Goal: Task Accomplishment & Management: Use online tool/utility

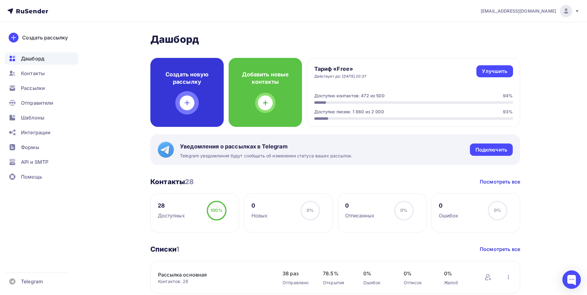
click at [175, 86] on div "Создать новую рассылку" at bounding box center [186, 92] width 73 height 69
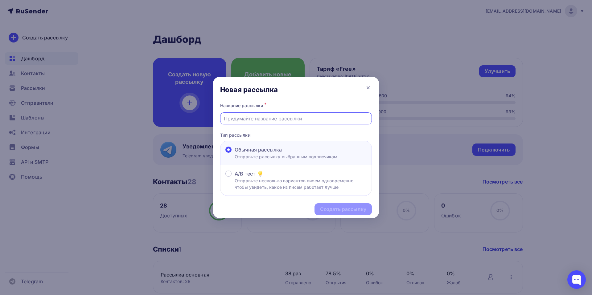
click at [235, 115] on input "text" at bounding box center [296, 118] width 145 height 7
type input "Т-образный профиль"
click at [346, 208] on div "Создать рассылку" at bounding box center [343, 209] width 46 height 7
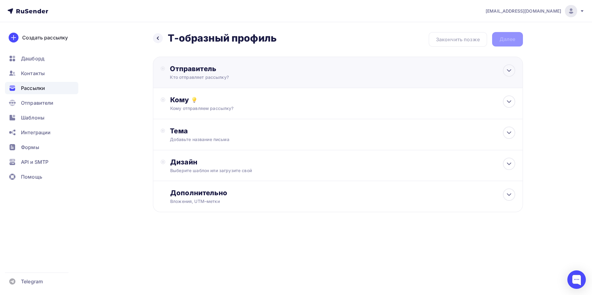
click at [185, 72] on div "Отправитель" at bounding box center [236, 68] width 133 height 9
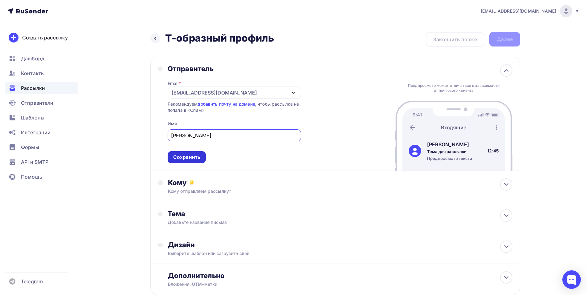
type input "[PERSON_NAME]"
click at [187, 160] on div "Сохранить" at bounding box center [186, 157] width 27 height 7
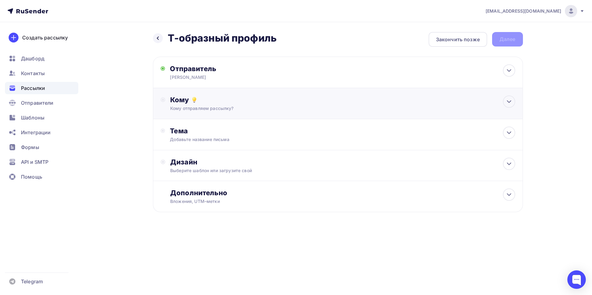
click at [180, 99] on div "Кому" at bounding box center [342, 100] width 345 height 9
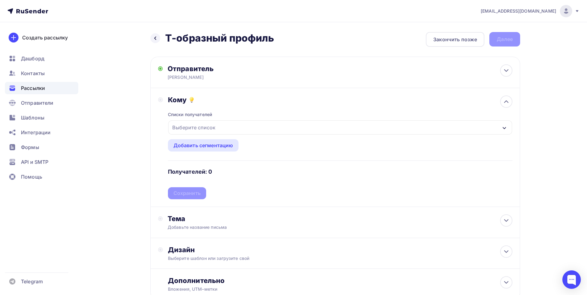
click at [190, 128] on div "Выберите список" at bounding box center [194, 127] width 48 height 11
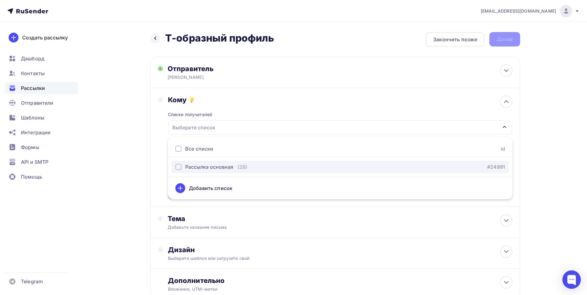
click at [206, 167] on div "Рассылка основная" at bounding box center [209, 166] width 48 height 7
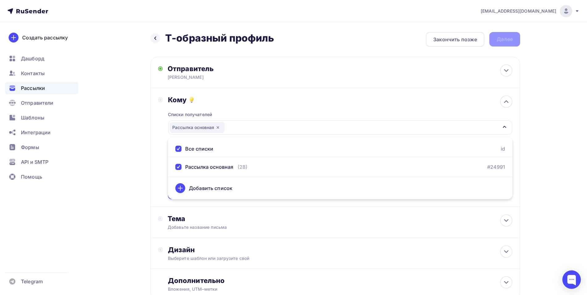
click at [157, 168] on div "Кому Списки получателей Рассылка основная Все списки id Рассылка основная (28) …" at bounding box center [335, 147] width 370 height 119
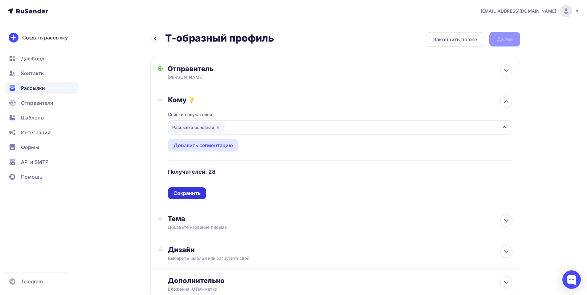
click at [189, 194] on div "Сохранить" at bounding box center [187, 193] width 27 height 7
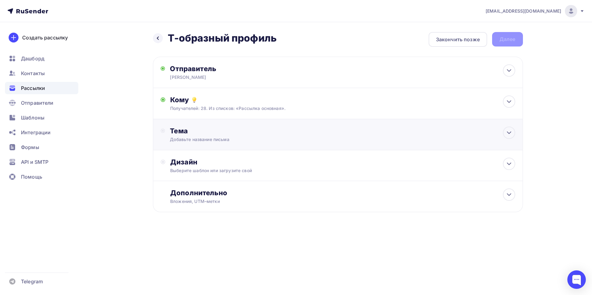
click at [184, 133] on div "Тема" at bounding box center [231, 131] width 122 height 9
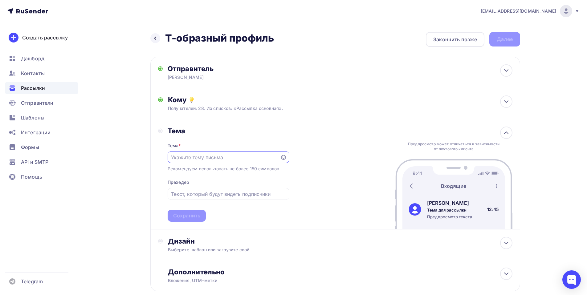
click at [191, 157] on input "text" at bounding box center [223, 157] width 105 height 7
paste input "В ассортименте ЭНК появился Т-образный профиль"
type input "В ассортименте ЭНК появился Т-образный профиль"
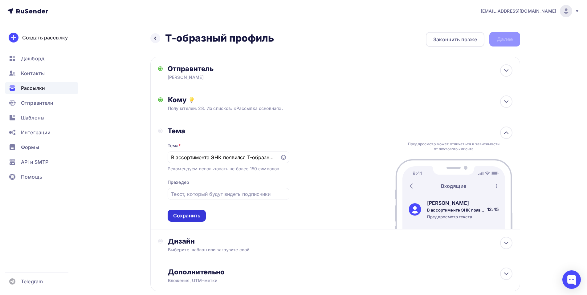
click at [185, 218] on div "Сохранить" at bounding box center [186, 215] width 27 height 7
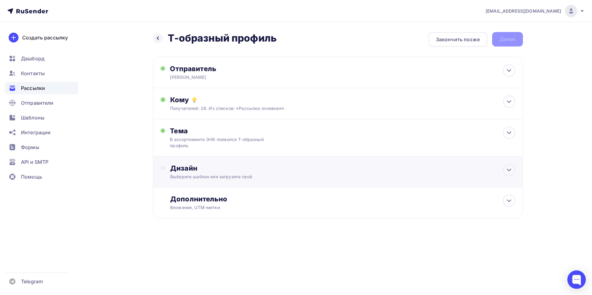
click at [189, 170] on div "Дизайн" at bounding box center [342, 168] width 345 height 9
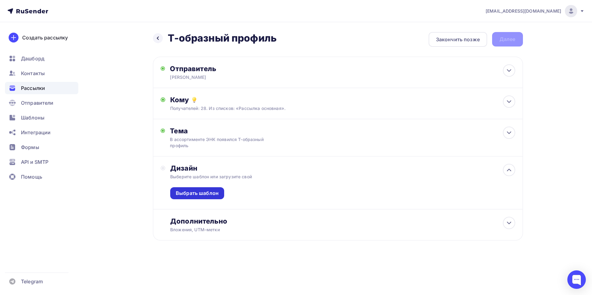
click at [193, 191] on div "Выбрать шаблон" at bounding box center [197, 193] width 43 height 7
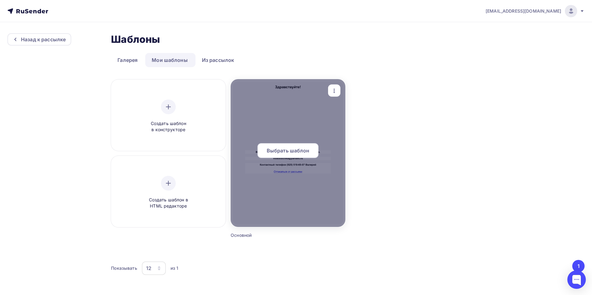
click at [289, 148] on span "Выбрать шаблон" at bounding box center [288, 150] width 43 height 7
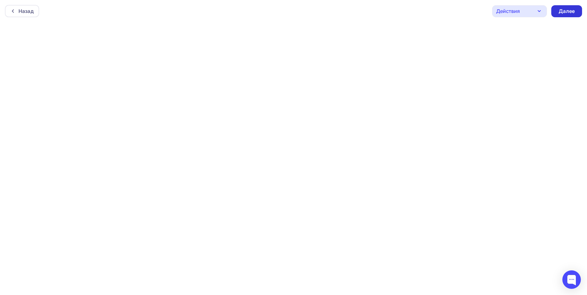
click at [564, 10] on div "Далее" at bounding box center [567, 11] width 16 height 7
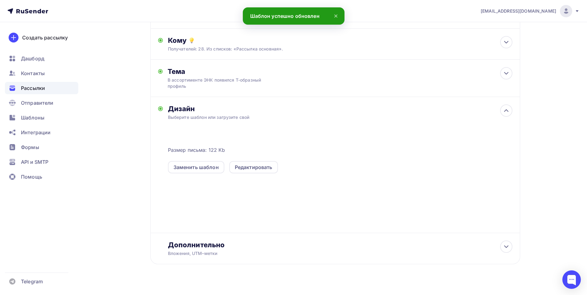
scroll to position [68, 0]
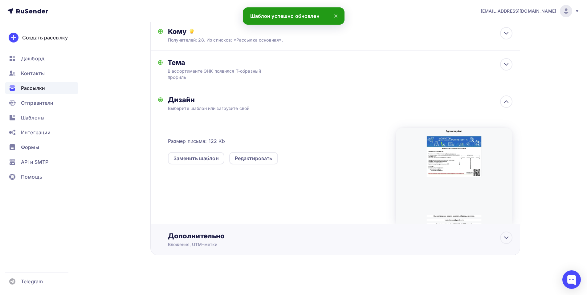
click at [194, 237] on div "Дополнительно" at bounding box center [340, 236] width 345 height 9
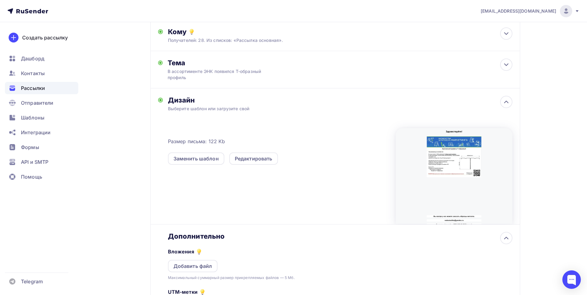
scroll to position [0, 0]
click at [196, 265] on div "Добавить файл" at bounding box center [193, 266] width 39 height 7
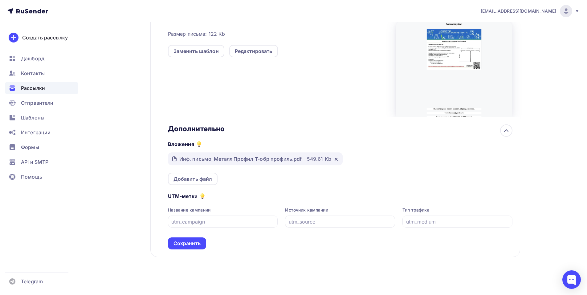
scroll to position [178, 0]
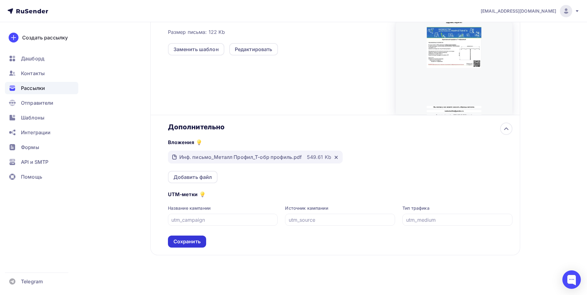
click at [191, 243] on div "Сохранить" at bounding box center [187, 241] width 27 height 7
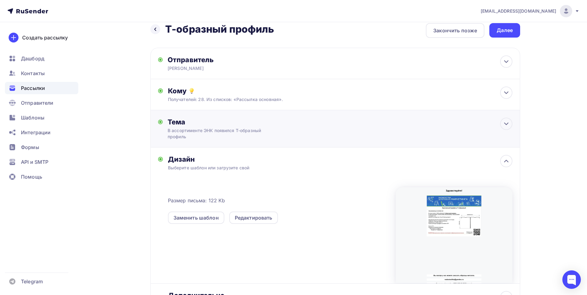
scroll to position [0, 0]
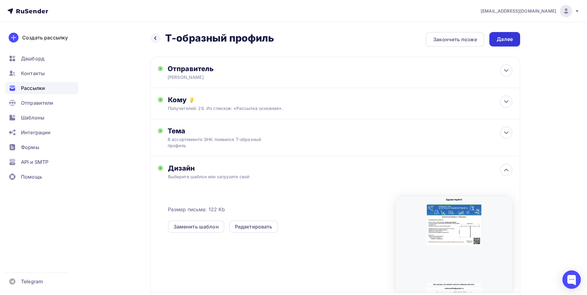
click at [506, 39] on div "Далее" at bounding box center [505, 39] width 16 height 7
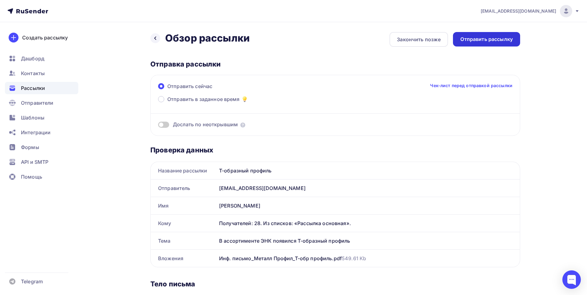
click at [487, 39] on div "Отправить рассылку" at bounding box center [486, 39] width 52 height 7
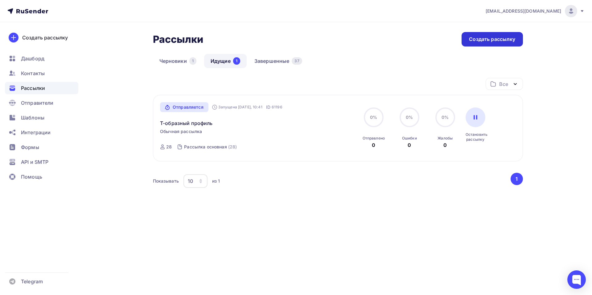
click at [482, 37] on div "Создать рассылку" at bounding box center [492, 39] width 46 height 7
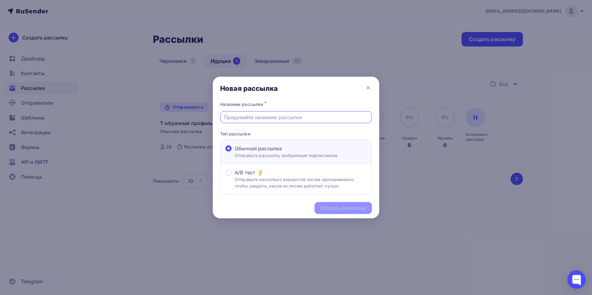
click at [241, 114] on input "text" at bounding box center [296, 117] width 145 height 7
type input "Забор"
click at [268, 129] on div "Название рассылки * Забор Тип рассылки Обычная рассылка Отправьте рассылку выбр…" at bounding box center [296, 147] width 166 height 95
click at [336, 205] on div "Создать рассылку" at bounding box center [343, 208] width 46 height 7
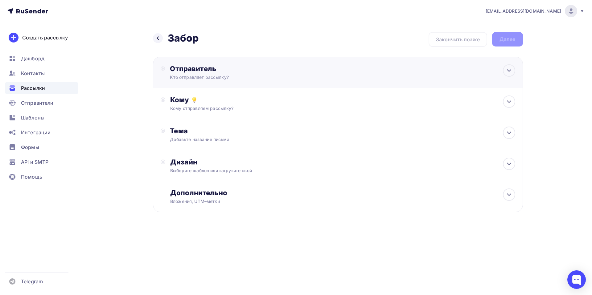
click at [181, 71] on div "Отправитель" at bounding box center [236, 68] width 133 height 9
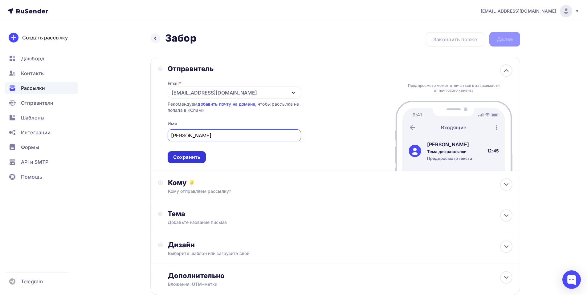
type input "[PERSON_NAME]"
click at [187, 156] on div "Сохранить" at bounding box center [186, 157] width 27 height 7
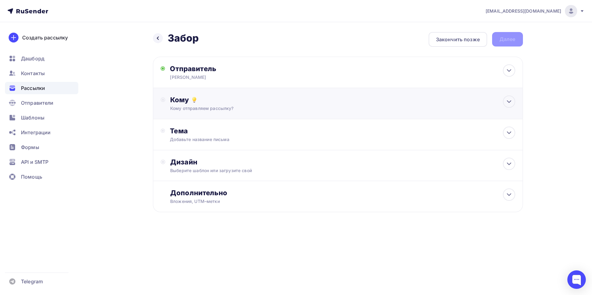
click at [171, 102] on div "Кому" at bounding box center [342, 100] width 345 height 9
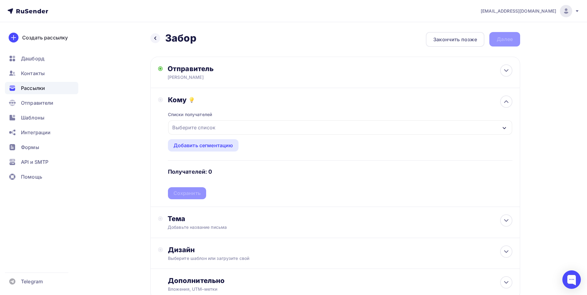
click at [188, 128] on div "Выберите список" at bounding box center [194, 127] width 48 height 11
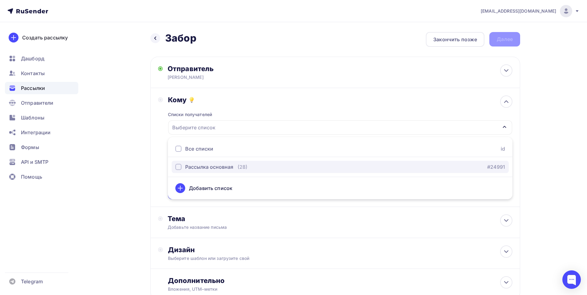
click at [207, 168] on div "Рассылка основная" at bounding box center [209, 166] width 48 height 7
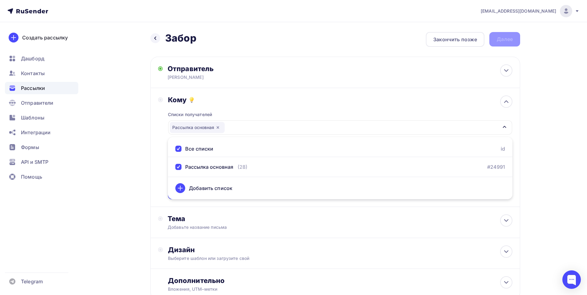
click at [158, 176] on div "Кому Списки получателей Рассылка основная Все списки id Рассылка основная (28) …" at bounding box center [335, 147] width 370 height 119
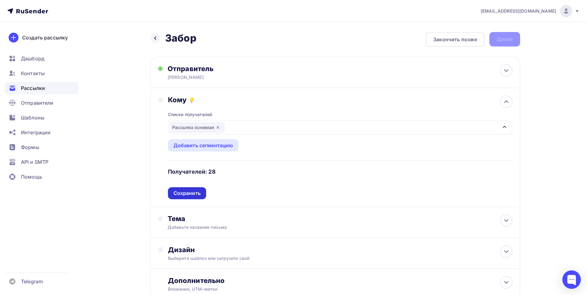
click at [191, 195] on div "Сохранить" at bounding box center [187, 193] width 27 height 7
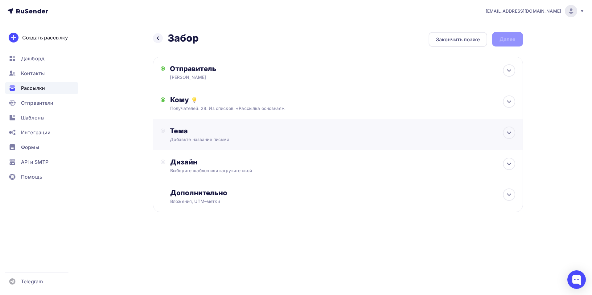
click at [185, 131] on div "Тема" at bounding box center [231, 131] width 122 height 9
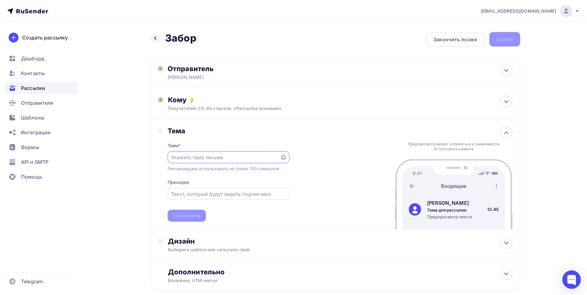
paste input "Забор Ранчо"
type input "Забор Ранчо"
click at [195, 215] on div "Сохранить" at bounding box center [186, 215] width 27 height 7
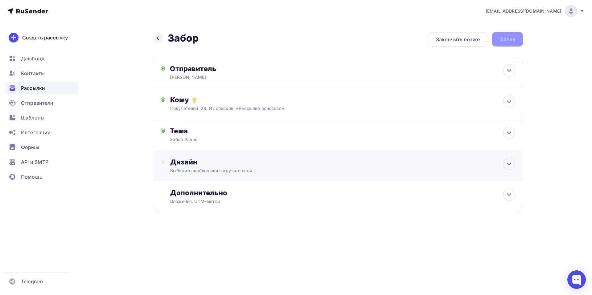
click at [188, 165] on div "Дизайн" at bounding box center [342, 162] width 345 height 9
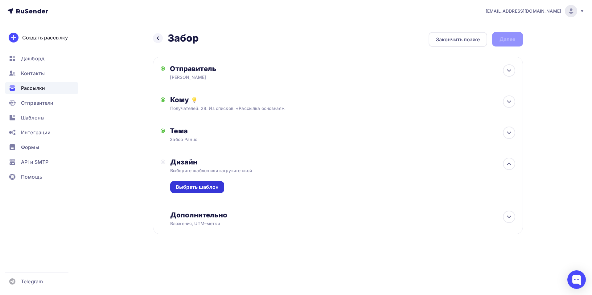
click at [198, 189] on div "Выбрать шаблон" at bounding box center [197, 187] width 43 height 7
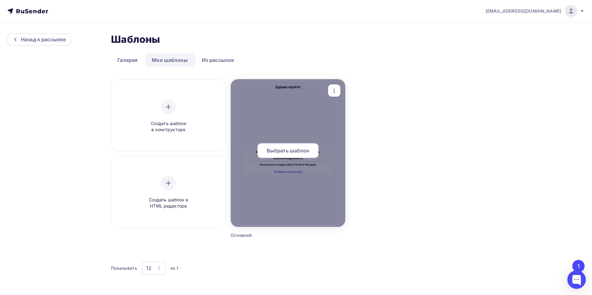
click at [293, 154] on span "Выбрать шаблон" at bounding box center [288, 150] width 43 height 7
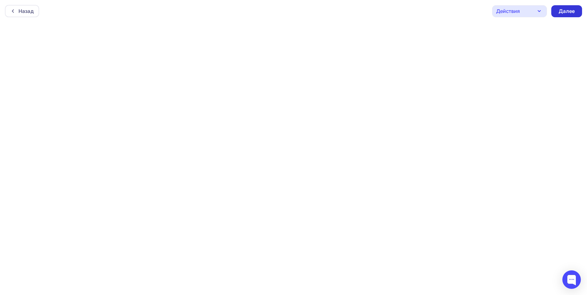
click at [565, 7] on div "Далее" at bounding box center [566, 11] width 31 height 12
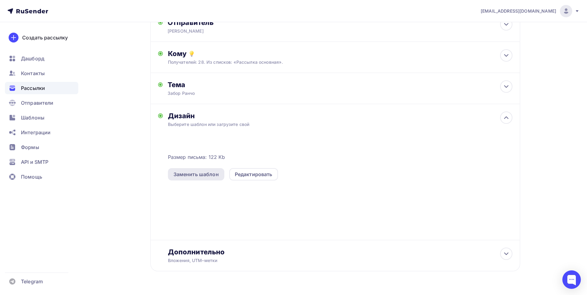
scroll to position [62, 0]
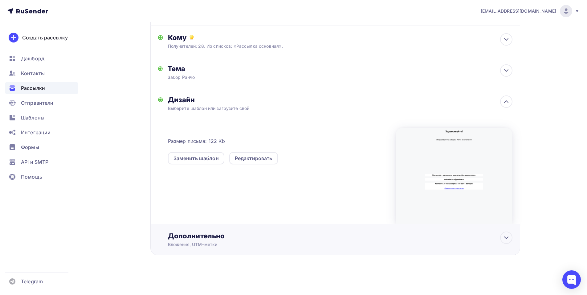
click at [190, 231] on div "Дополнительно Вложения, UTM–метки Вложения Добавить файл Максимальный суммарный…" at bounding box center [335, 239] width 370 height 31
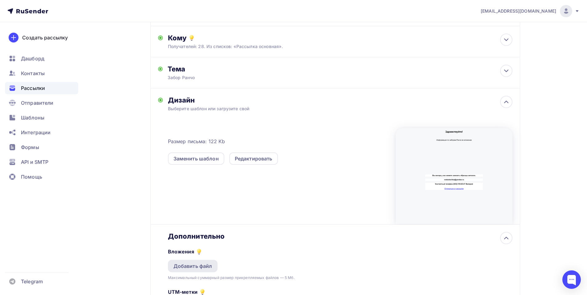
click at [198, 266] on div "Добавить файл" at bounding box center [193, 266] width 39 height 7
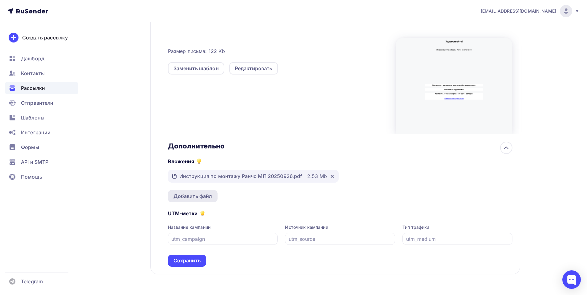
scroll to position [154, 0]
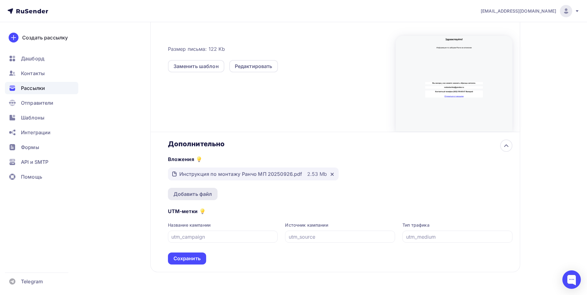
click at [186, 193] on div "Добавить файл" at bounding box center [193, 193] width 39 height 7
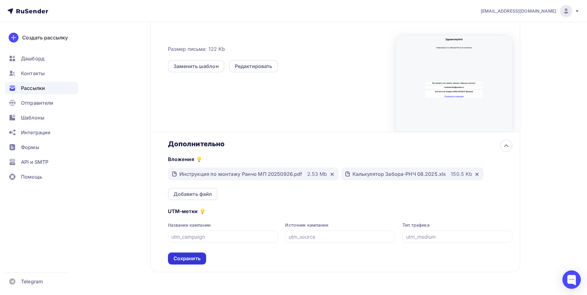
click at [183, 254] on div "Сохранить" at bounding box center [187, 259] width 38 height 12
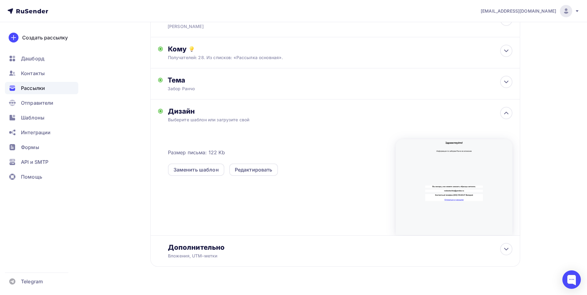
scroll to position [62, 0]
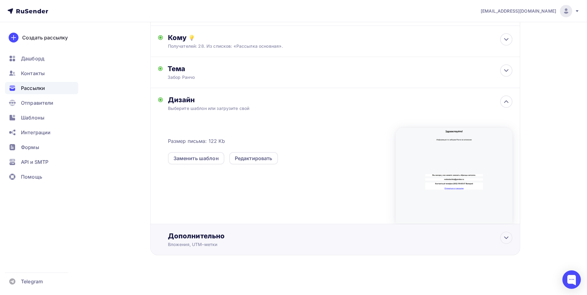
click at [177, 238] on div "Дополнительно" at bounding box center [340, 236] width 345 height 9
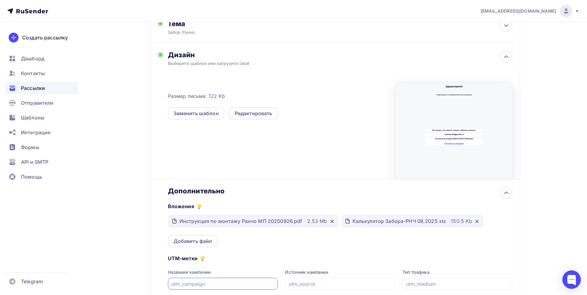
scroll to position [171, 0]
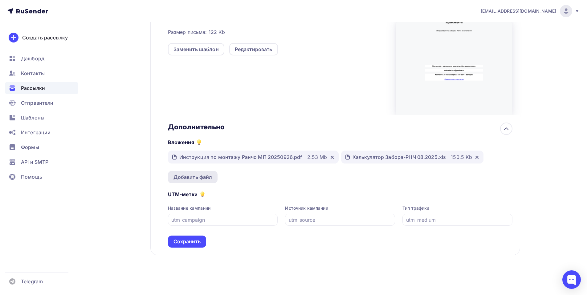
click at [188, 177] on div "Добавить файл" at bounding box center [193, 177] width 39 height 7
click at [190, 178] on div "Добавить файл" at bounding box center [193, 177] width 39 height 7
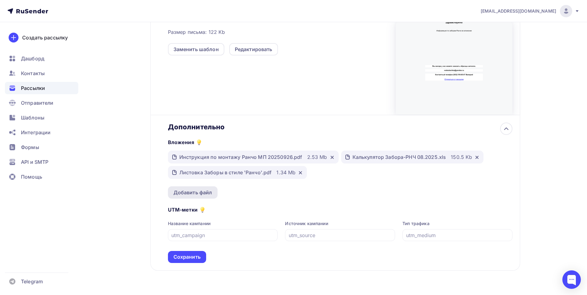
click at [204, 194] on div "Добавить файл" at bounding box center [193, 192] width 39 height 7
click at [477, 158] on icon at bounding box center [477, 157] width 5 height 5
click at [186, 255] on div "Сохранить" at bounding box center [187, 257] width 27 height 7
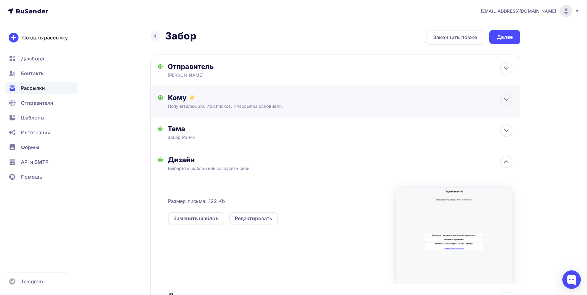
scroll to position [0, 0]
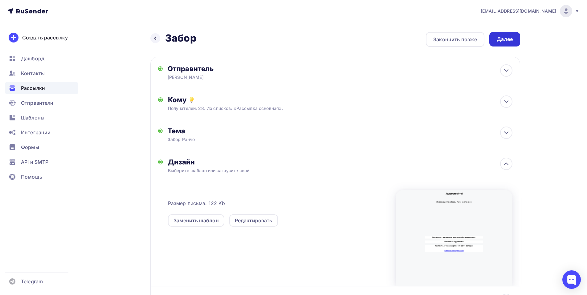
click at [503, 41] on div "Далее" at bounding box center [505, 39] width 16 height 7
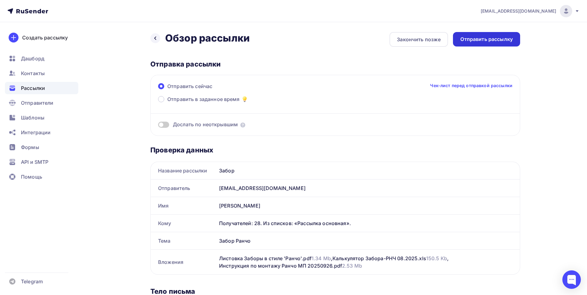
click at [479, 34] on div "Отправить рассылку" at bounding box center [486, 39] width 67 height 14
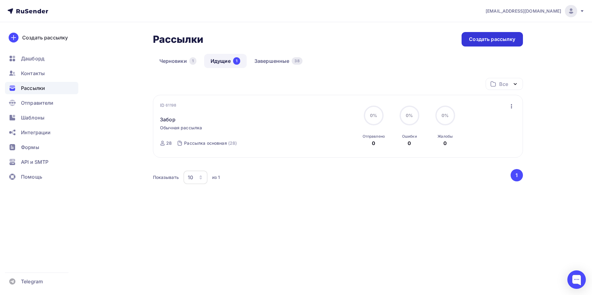
click at [496, 36] on div "Создать рассылку" at bounding box center [492, 39] width 46 height 7
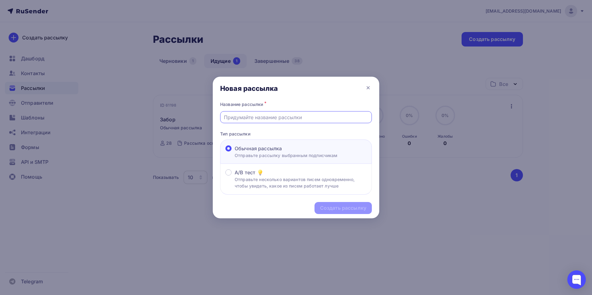
click at [232, 118] on input "text" at bounding box center [296, 117] width 145 height 7
type input "[PERSON_NAME]"
click at [346, 210] on div "Создать рассылку" at bounding box center [343, 208] width 46 height 7
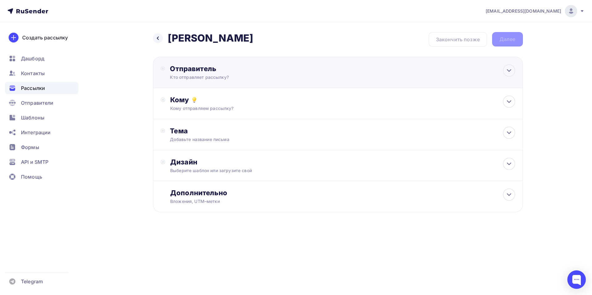
click at [182, 70] on div "Отправитель" at bounding box center [236, 68] width 133 height 9
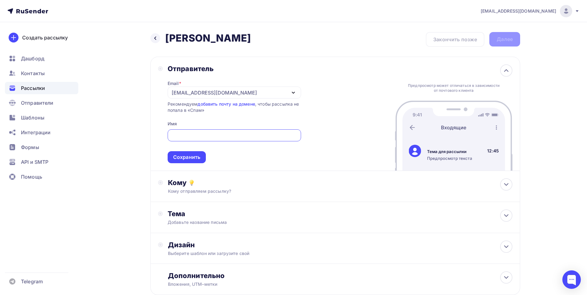
click at [197, 138] on input "text" at bounding box center [234, 135] width 126 height 7
type input "[PERSON_NAME]"
click at [194, 151] on div "Сохранить" at bounding box center [187, 157] width 38 height 12
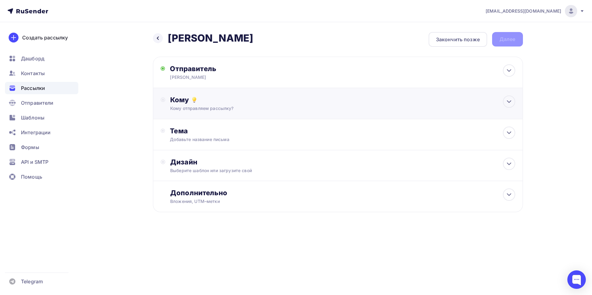
click at [176, 99] on div "Кому" at bounding box center [342, 100] width 345 height 9
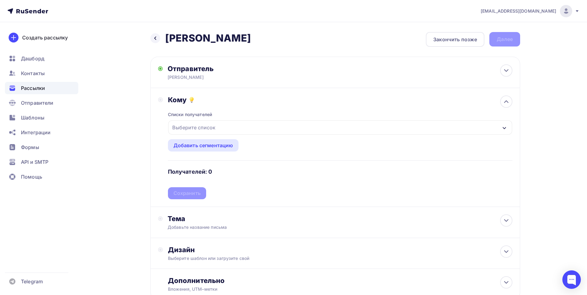
click at [189, 127] on div "Выберите список" at bounding box center [194, 127] width 48 height 11
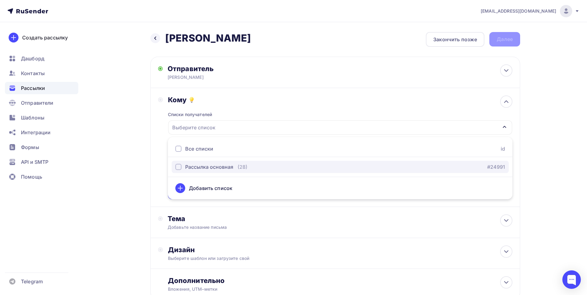
click at [227, 169] on div "Рассылка основная" at bounding box center [209, 166] width 48 height 7
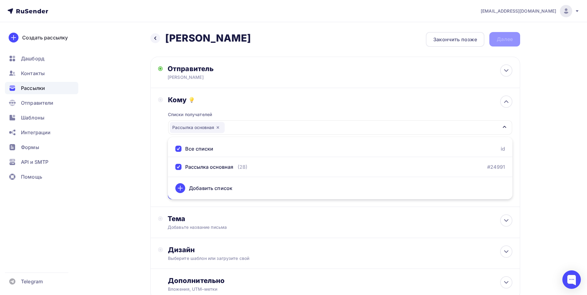
click at [159, 166] on div "Кому Списки получателей Рассылка основная Все списки id Рассылка основная (28) …" at bounding box center [335, 148] width 354 height 104
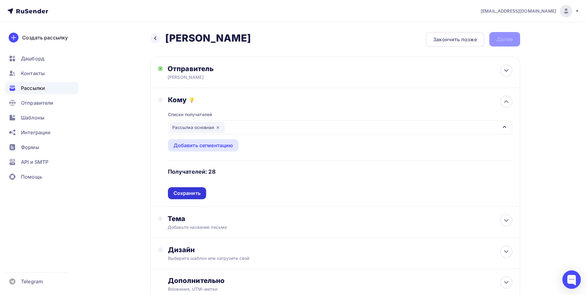
click at [194, 193] on div "Сохранить" at bounding box center [187, 193] width 27 height 7
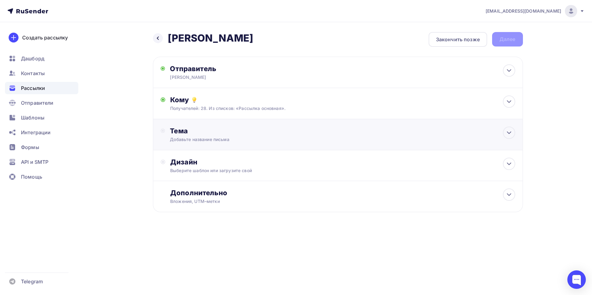
click at [178, 129] on div "Тема" at bounding box center [231, 131] width 122 height 9
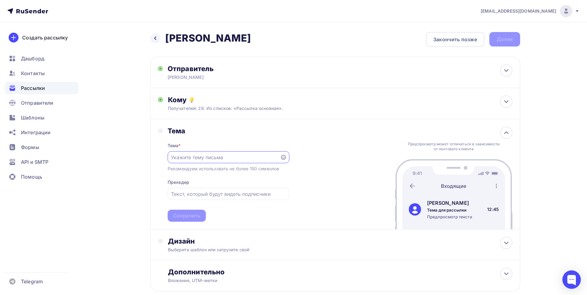
click at [190, 157] on input "text" at bounding box center [223, 157] width 105 height 7
paste input "[PERSON_NAME] 02,10,"
type input "[PERSON_NAME] 02,10,"
click at [186, 215] on div "Сохранить" at bounding box center [186, 215] width 27 height 7
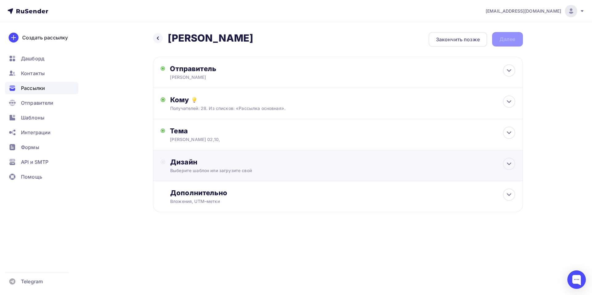
click at [190, 167] on div "Дизайн Выберите шаблон или загрузите свой" at bounding box center [342, 166] width 345 height 16
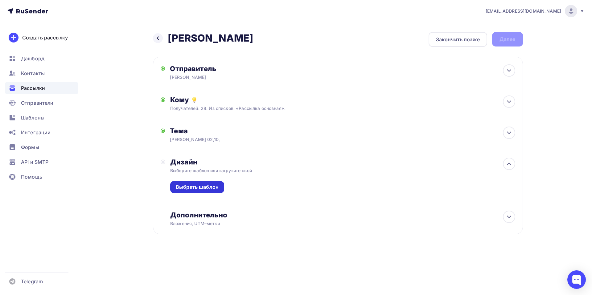
click at [188, 187] on div "Выбрать шаблон" at bounding box center [197, 187] width 43 height 7
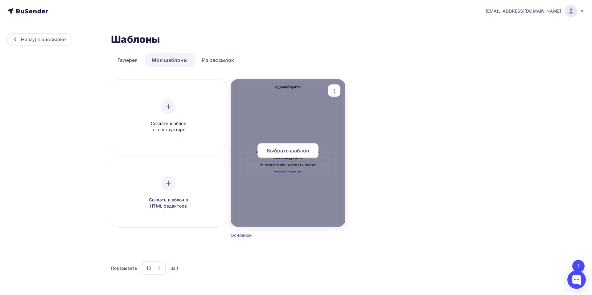
click at [286, 153] on span "Выбрать шаблон" at bounding box center [288, 150] width 43 height 7
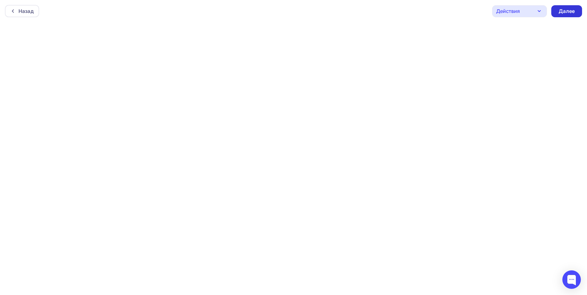
click at [570, 14] on div "Далее" at bounding box center [567, 11] width 16 height 7
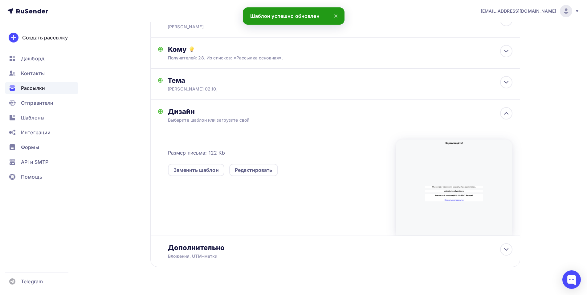
scroll to position [62, 0]
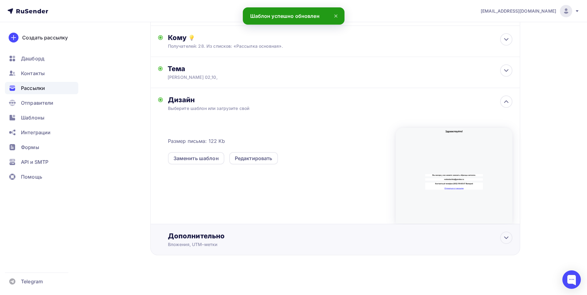
click at [183, 237] on div "Дополнительно" at bounding box center [340, 236] width 345 height 9
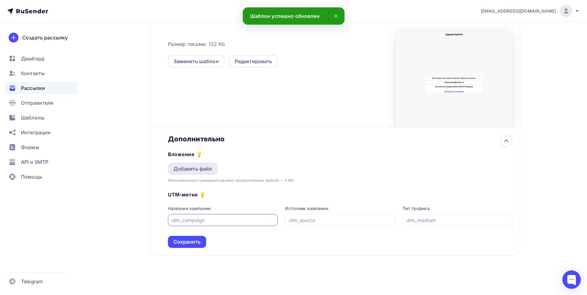
scroll to position [160, 0]
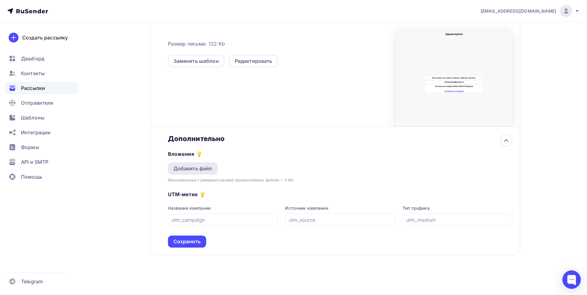
click at [186, 167] on div "Добавить файл" at bounding box center [193, 168] width 39 height 7
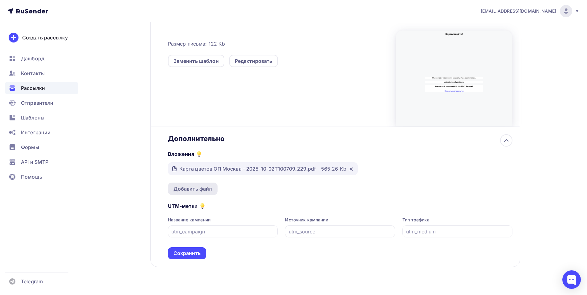
click at [182, 189] on div "Добавить файл" at bounding box center [193, 188] width 39 height 7
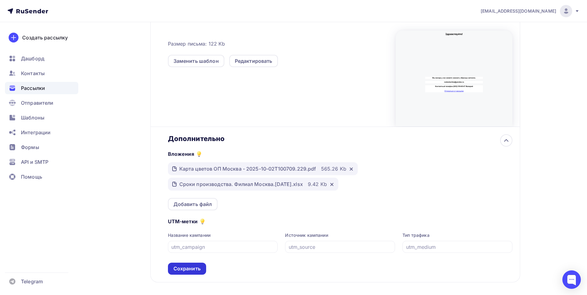
click at [186, 270] on div "Сохранить" at bounding box center [187, 268] width 27 height 7
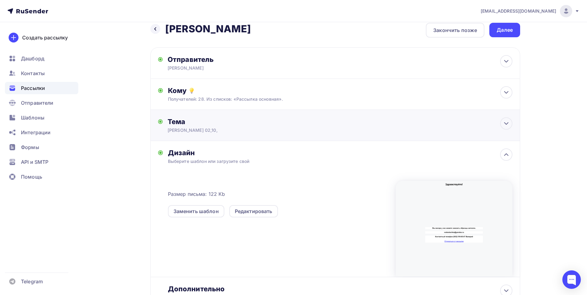
scroll to position [0, 0]
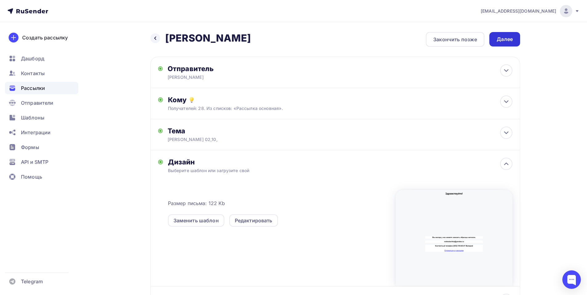
click at [505, 41] on div "Далее" at bounding box center [505, 39] width 16 height 7
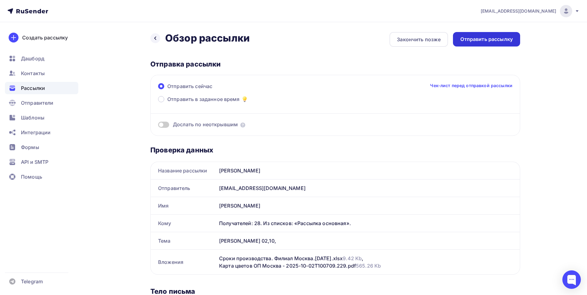
click at [484, 41] on div "Отправить рассылку" at bounding box center [486, 39] width 52 height 7
